Goal: Task Accomplishment & Management: Complete application form

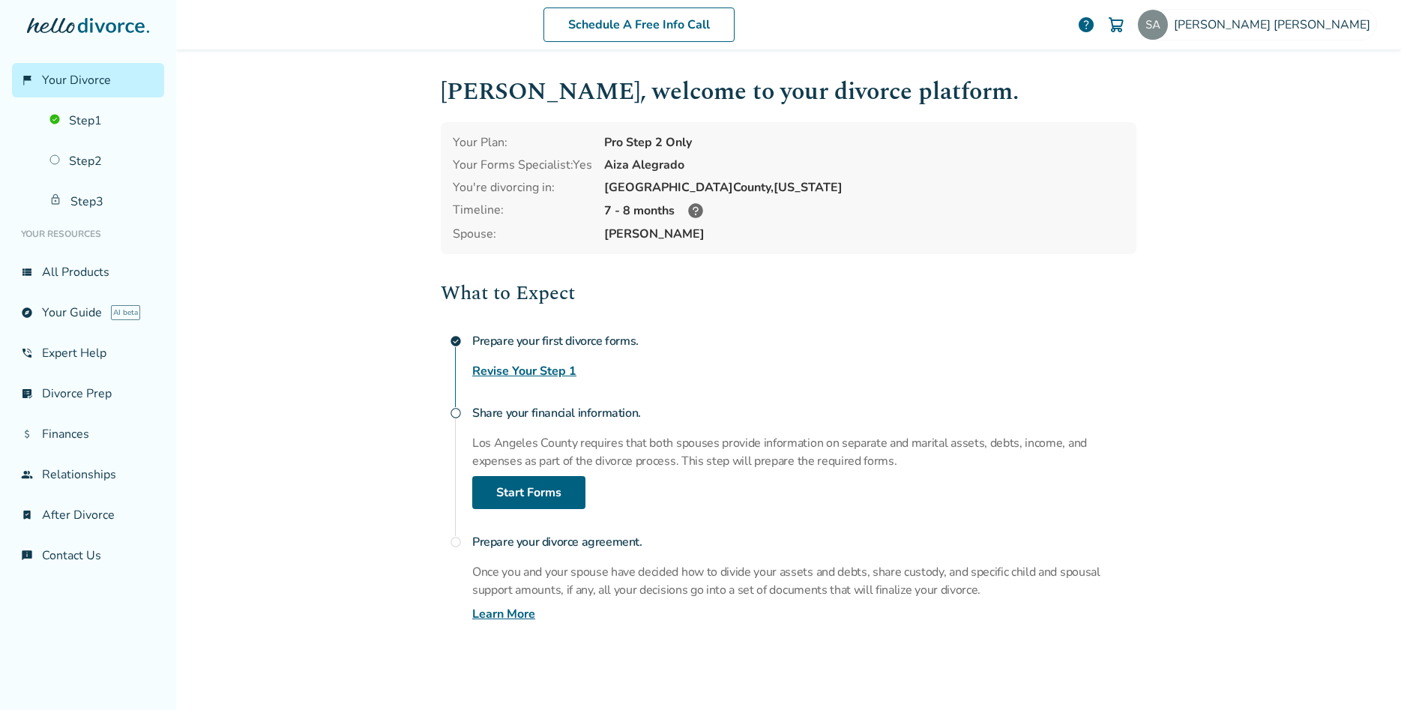
click at [463, 411] on div "radio_button_unchecked" at bounding box center [456, 413] width 30 height 30
click at [540, 496] on link "Start Forms" at bounding box center [528, 492] width 113 height 33
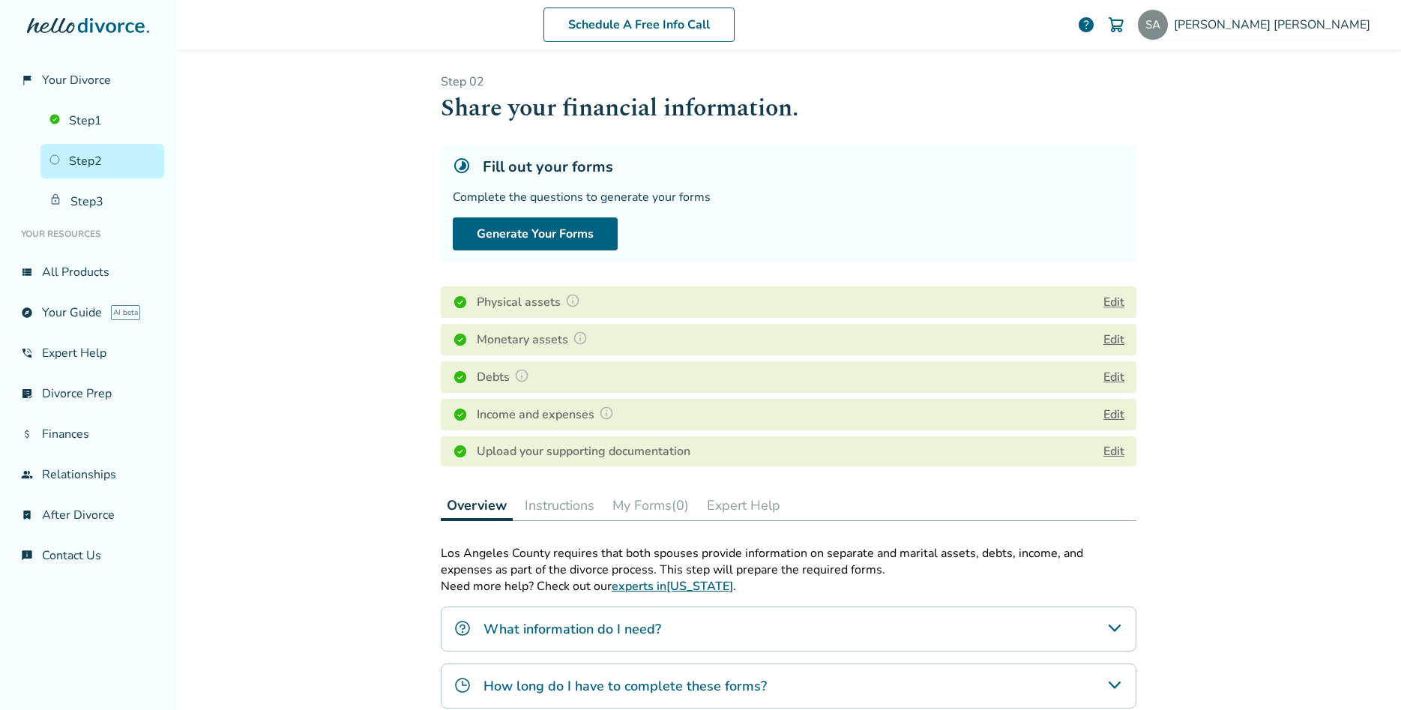
click at [572, 501] on button "Instructions" at bounding box center [560, 505] width 82 height 30
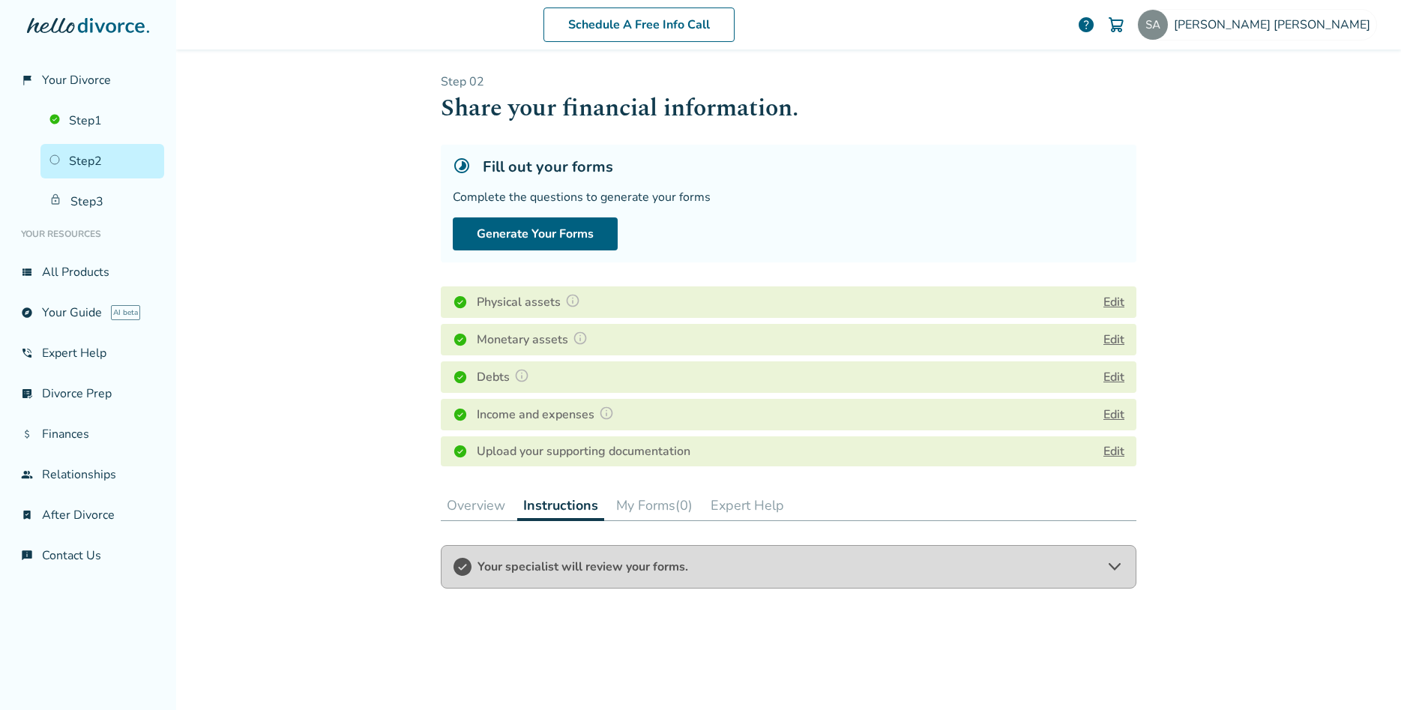
click at [630, 501] on button "My Forms (0)" at bounding box center [654, 505] width 88 height 30
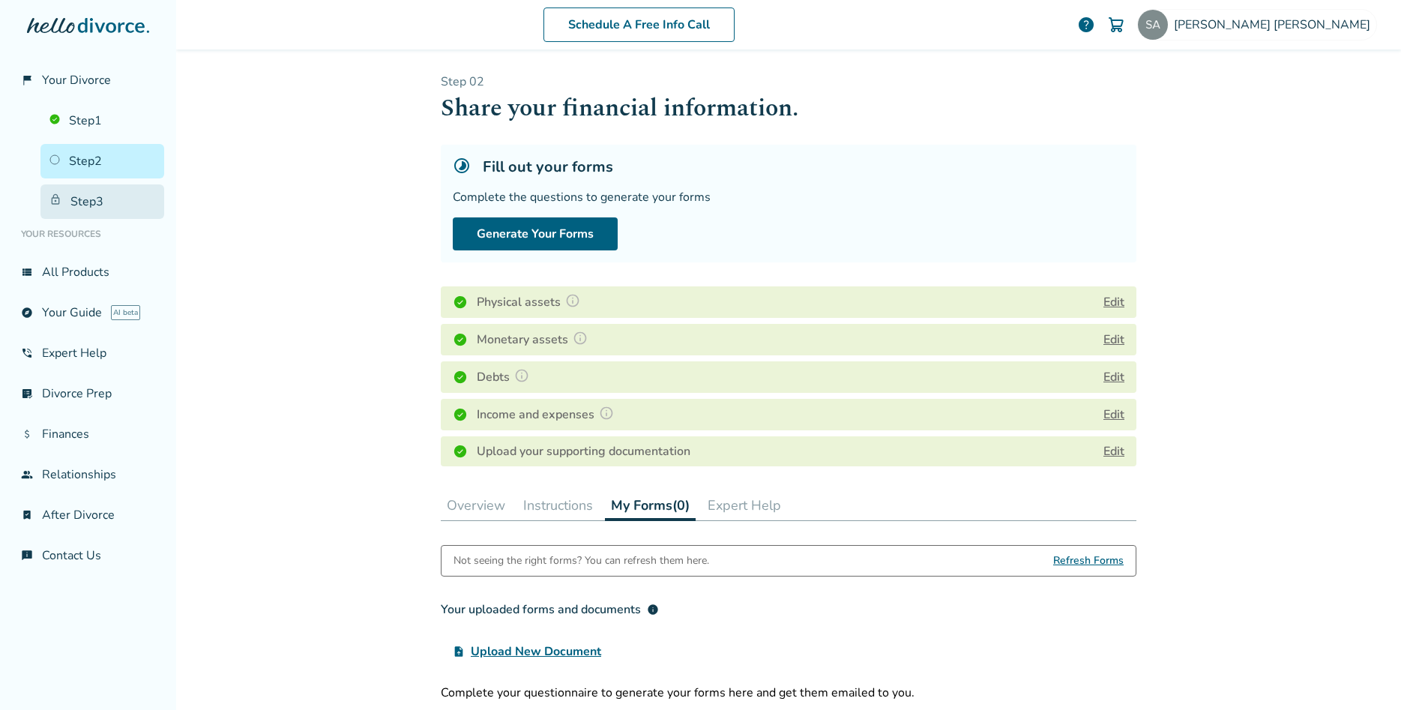
click at [83, 197] on link "Step 3" at bounding box center [102, 201] width 124 height 34
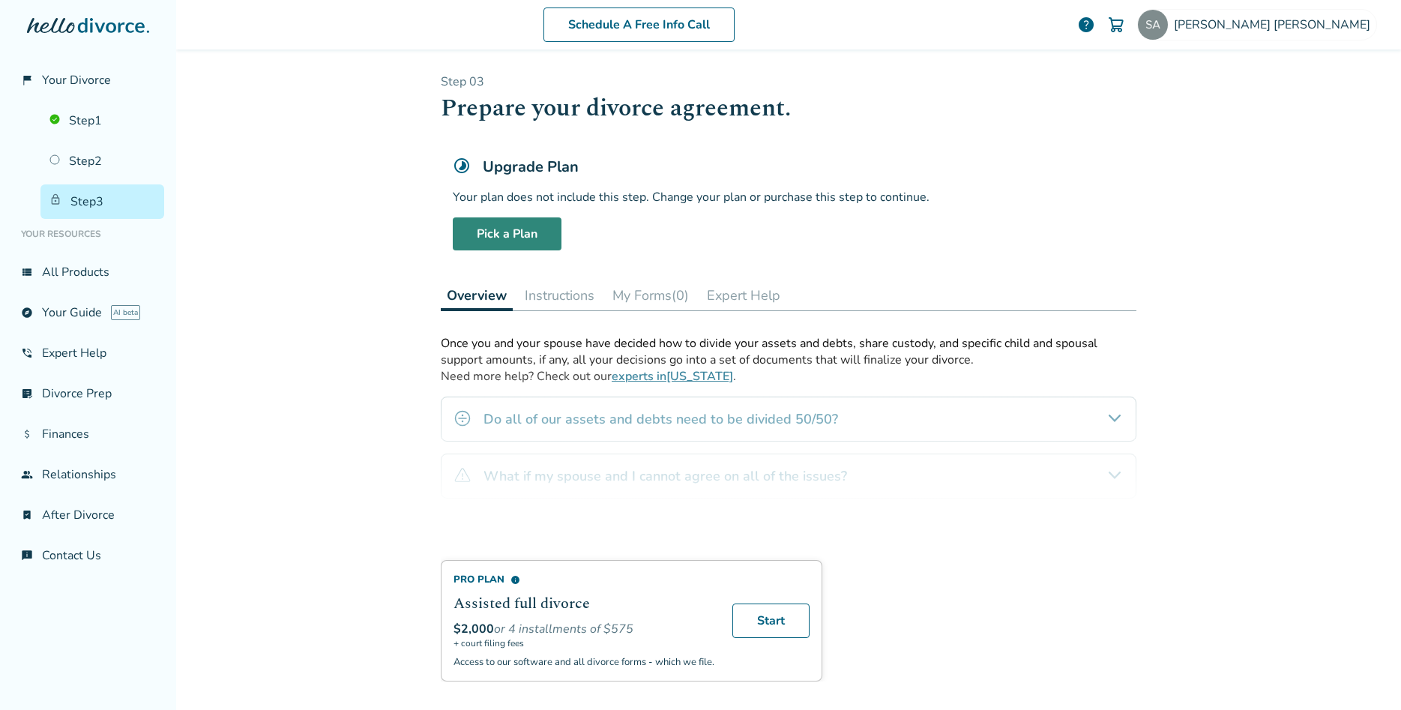
click at [516, 235] on link "Pick a Plan" at bounding box center [507, 233] width 109 height 33
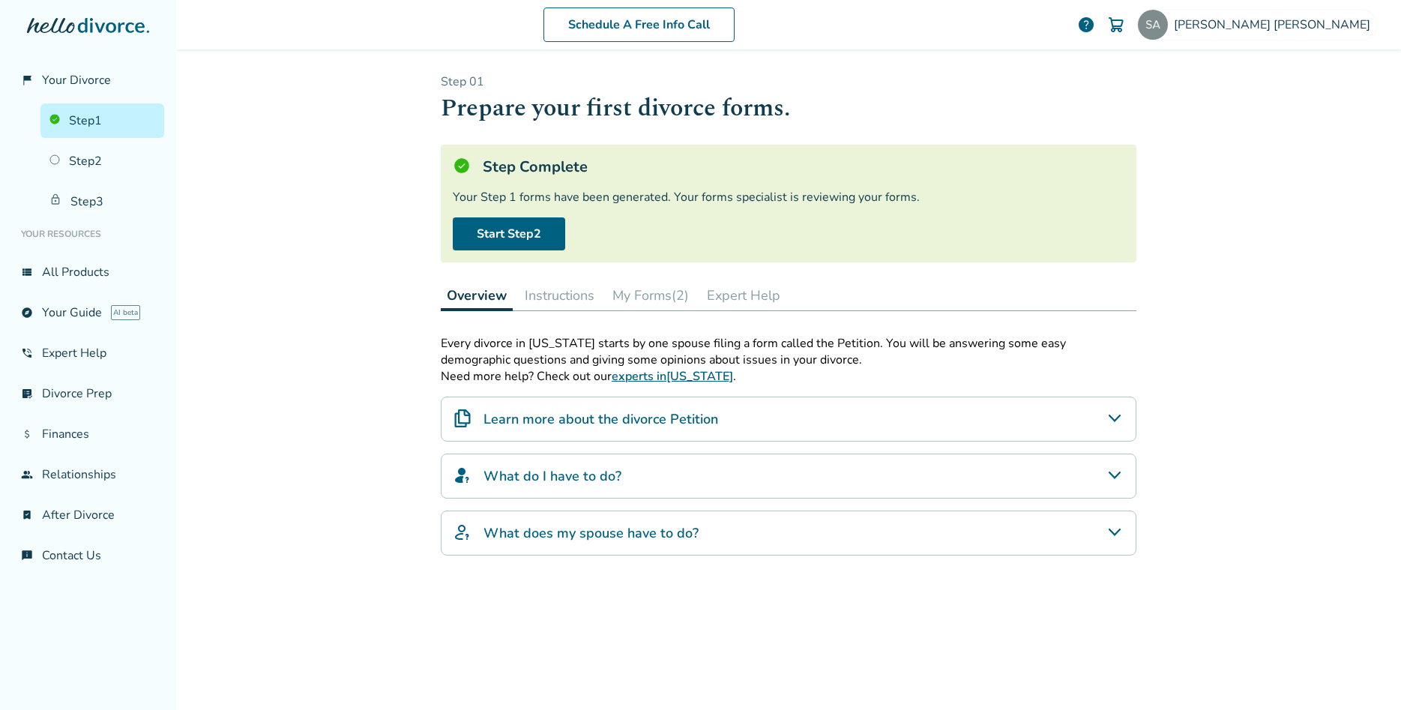
scroll to position [73, 0]
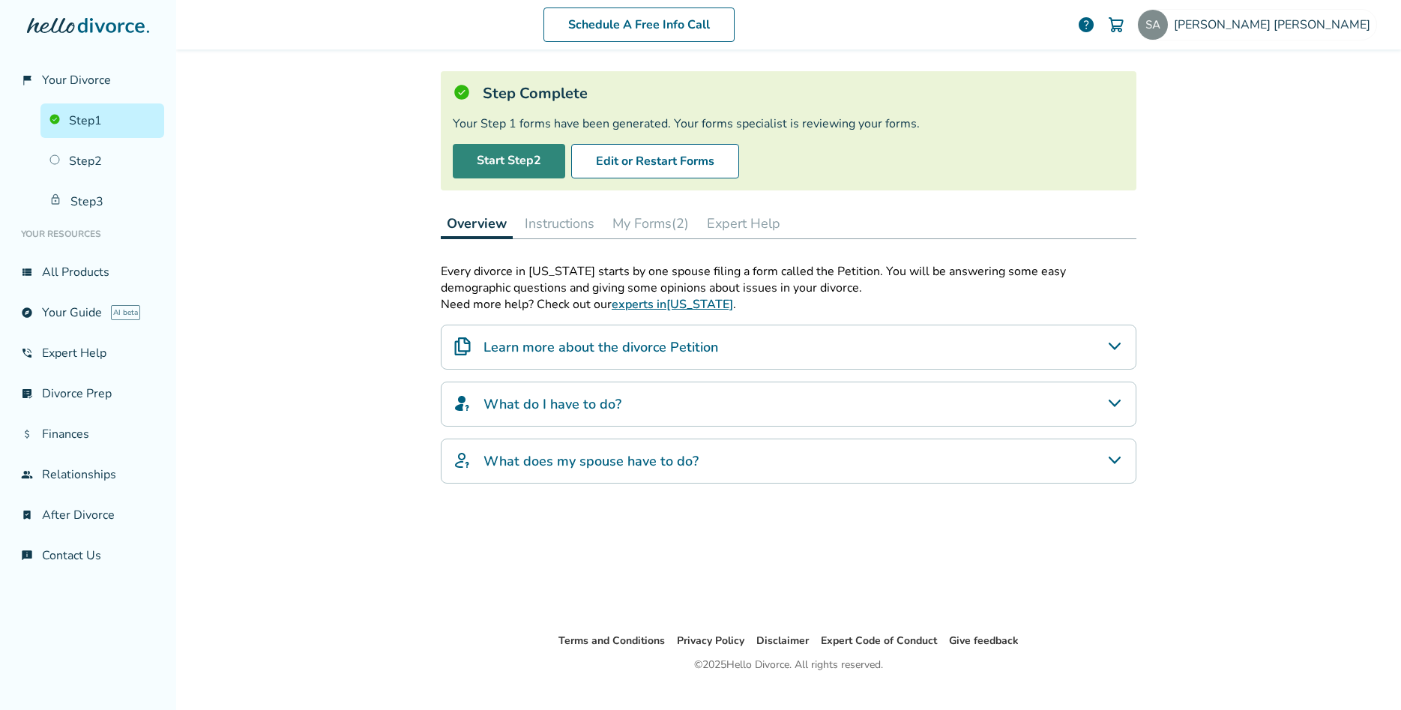
click at [487, 157] on link "Start Step 2" at bounding box center [509, 161] width 112 height 34
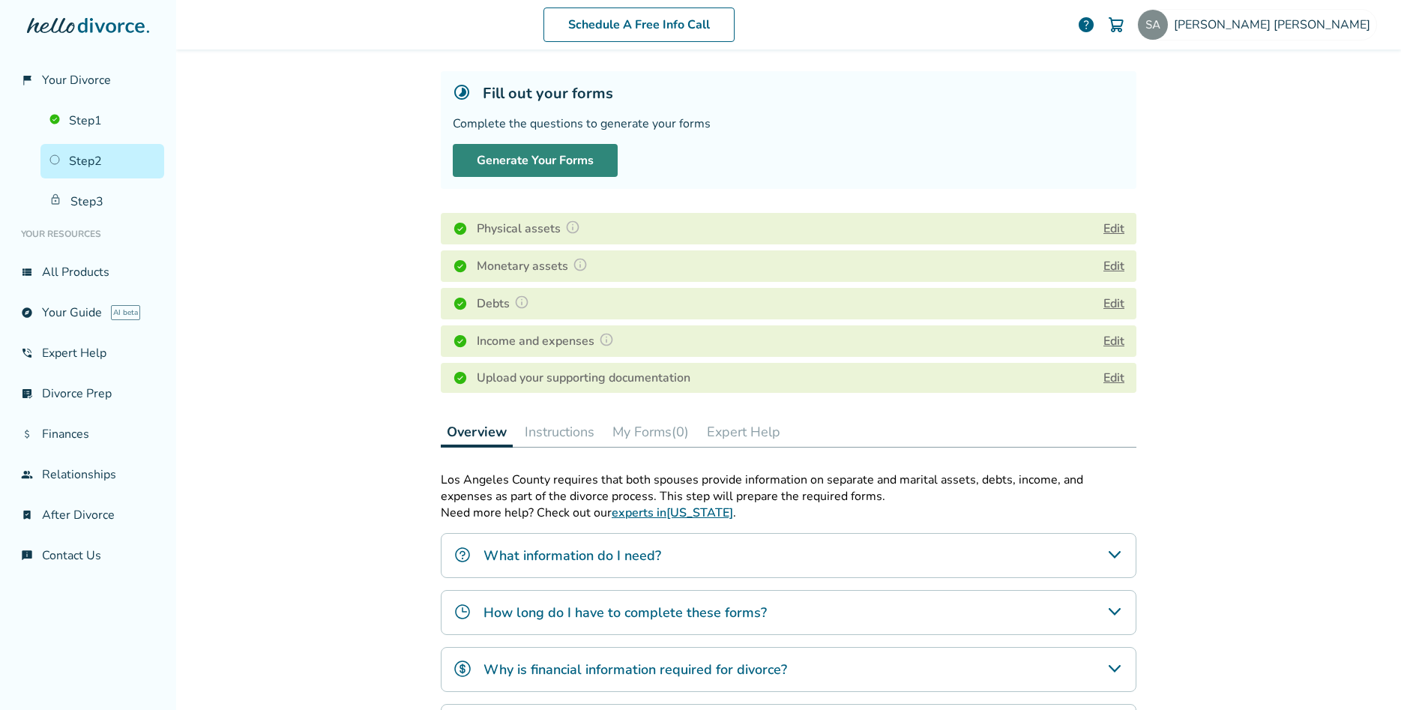
click at [562, 170] on button "Generate Your Forms" at bounding box center [535, 160] width 165 height 33
